Goal: Task Accomplishment & Management: Manage account settings

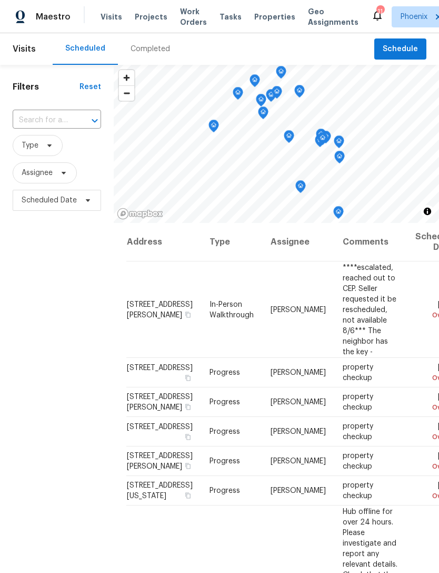
click at [41, 129] on input "text" at bounding box center [42, 120] width 59 height 16
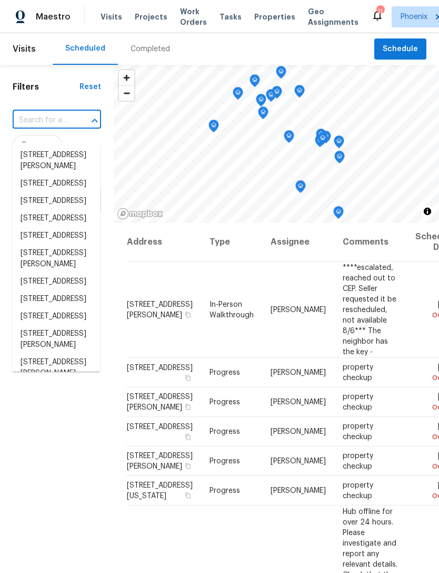
click at [33, 129] on input "text" at bounding box center [42, 120] width 59 height 16
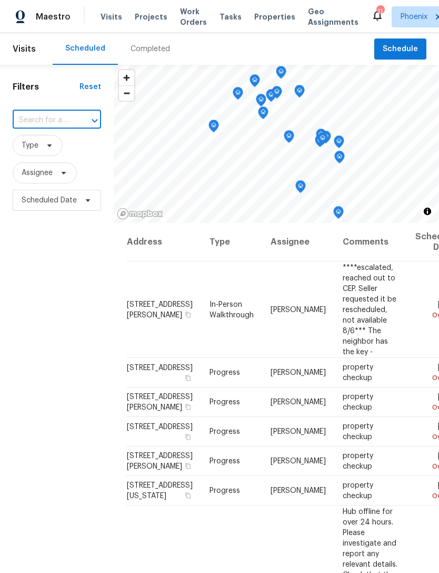
paste input "[STREET_ADDRESS]"
type input "[STREET_ADDRESS]"
click at [43, 164] on li "[STREET_ADDRESS]" at bounding box center [56, 154] width 88 height 17
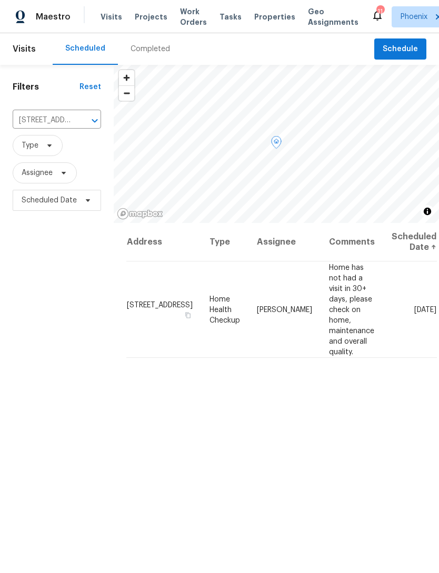
click at [0, 0] on span at bounding box center [0, 0] width 0 height 0
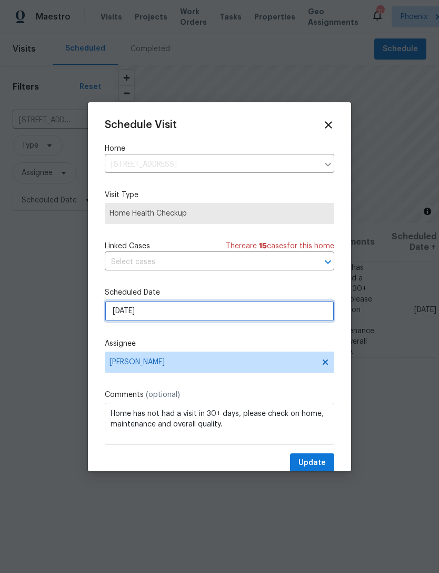
click at [229, 315] on input "[DATE]" at bounding box center [220, 310] width 230 height 21
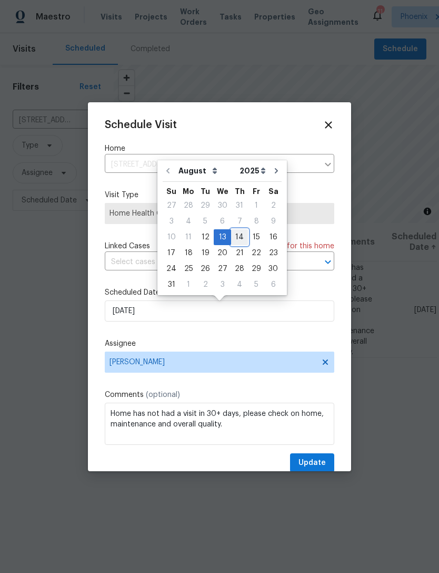
click at [234, 239] on div "14" at bounding box center [239, 237] width 17 height 15
type input "[DATE]"
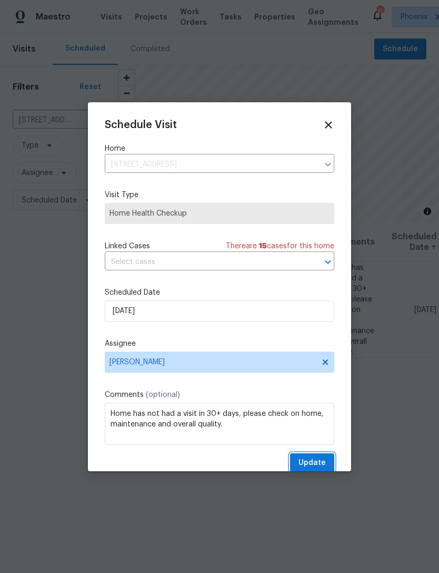
click at [318, 464] on span "Update" at bounding box center [312, 462] width 27 height 13
